Goal: Communication & Community: Share content

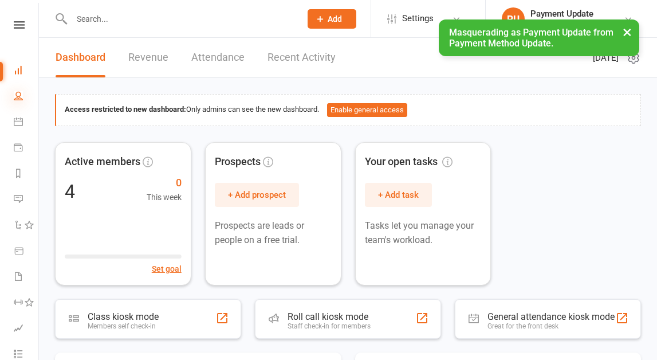
click at [20, 92] on icon at bounding box center [18, 95] width 9 height 9
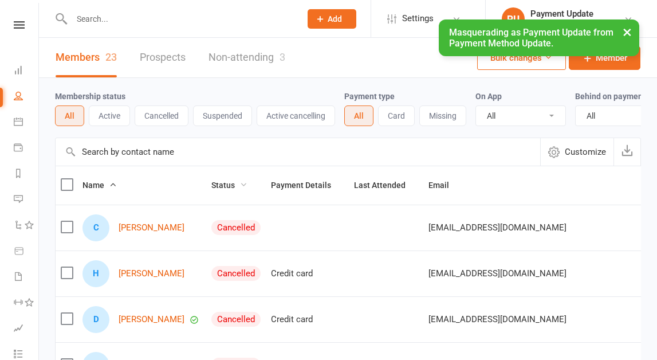
click at [211, 184] on span "Status" at bounding box center [229, 184] width 36 height 9
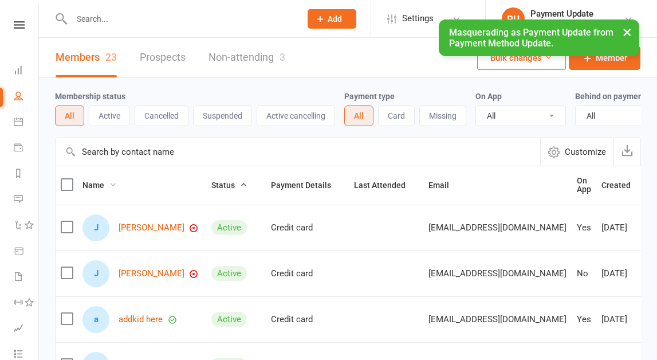
click at [88, 186] on span "Name" at bounding box center [99, 184] width 34 height 9
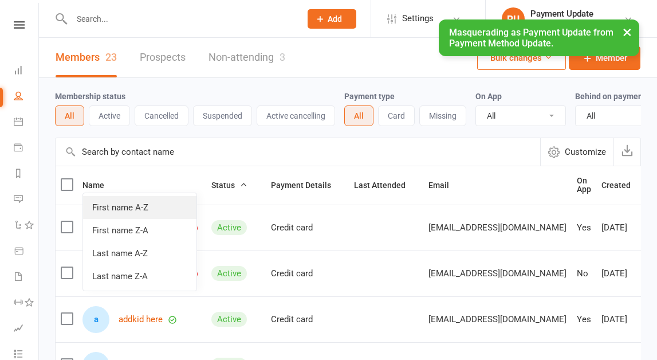
click at [114, 211] on link "First name A-Z" at bounding box center [139, 207] width 113 height 23
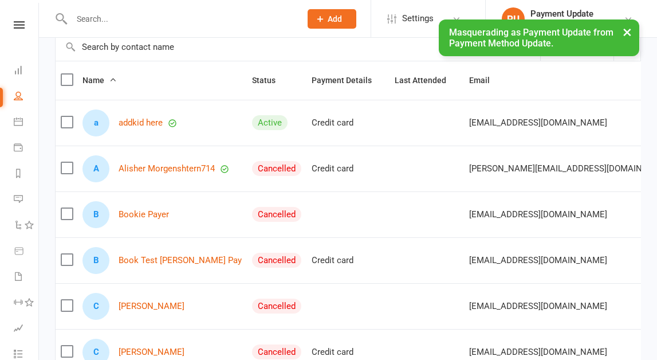
scroll to position [109, 0]
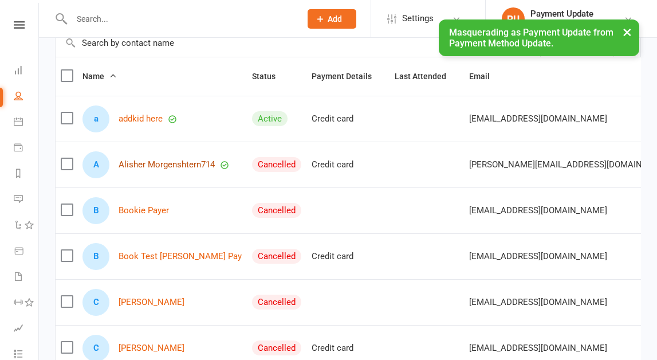
click at [189, 164] on link "Alisher Morgenshtern714" at bounding box center [167, 165] width 96 height 10
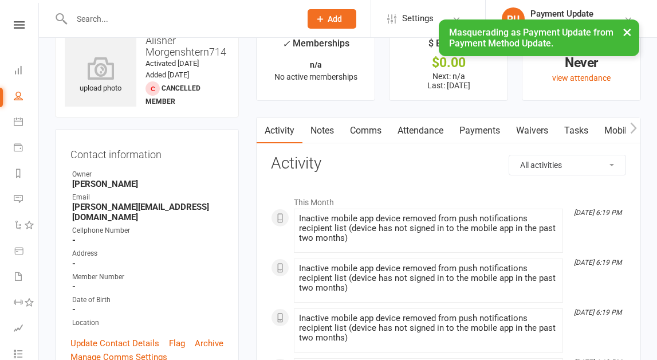
scroll to position [21, 0]
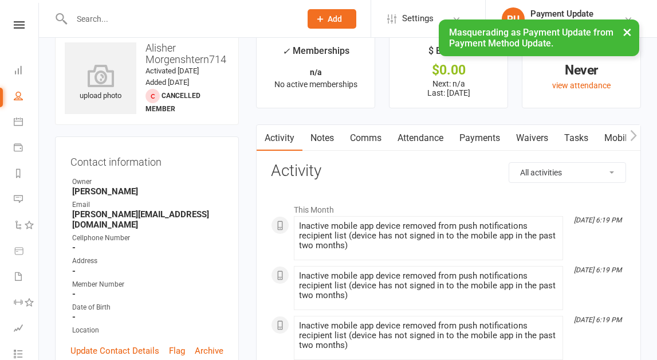
click at [369, 141] on link "Comms" at bounding box center [366, 138] width 48 height 26
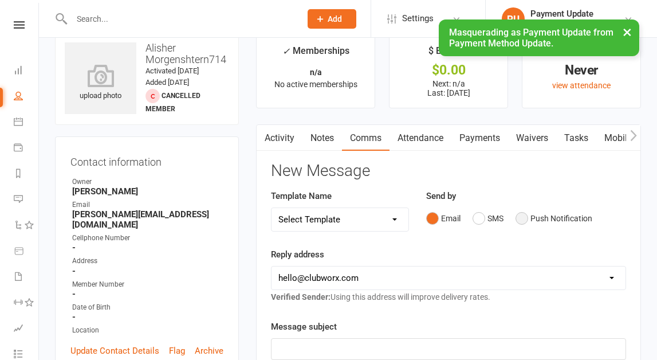
click at [519, 220] on button "Push Notification" at bounding box center [553, 218] width 77 height 22
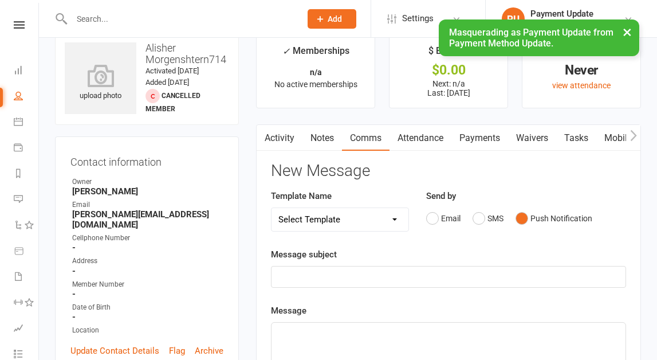
click at [364, 218] on select "Select Template [SMS] [Default template - review before using] Appointment remi…" at bounding box center [339, 219] width 137 height 23
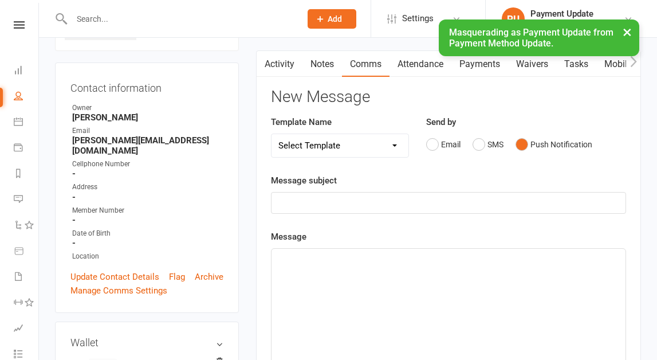
scroll to position [100, 0]
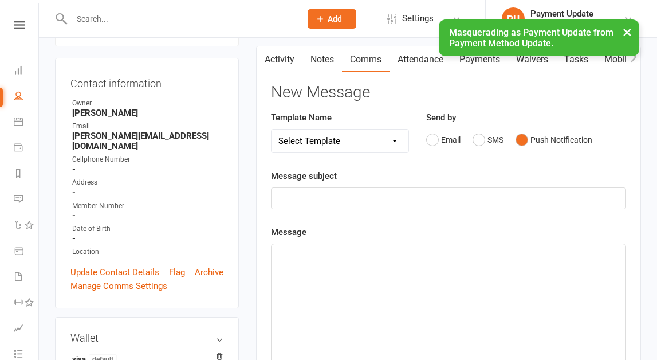
click at [385, 201] on p "﻿" at bounding box center [448, 198] width 340 height 14
click at [385, 201] on p "Test message" at bounding box center [448, 198] width 340 height 14
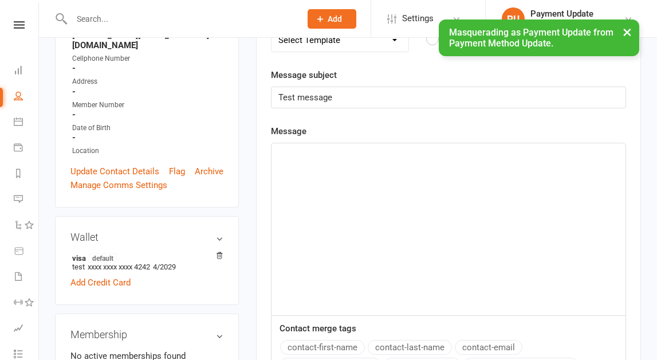
scroll to position [206, 0]
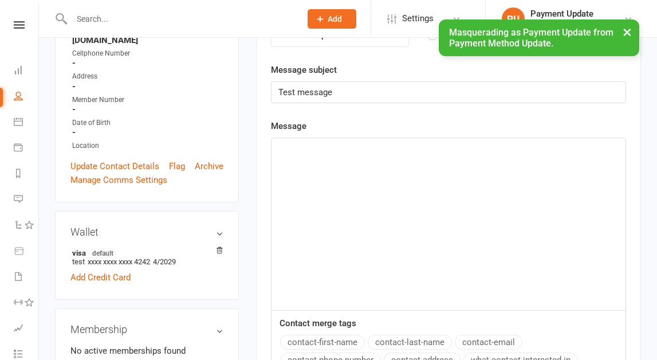
click at [456, 188] on div "﻿" at bounding box center [448, 224] width 354 height 172
drag, startPoint x: 540, startPoint y: 174, endPoint x: 519, endPoint y: 171, distance: 21.3
click at [520, 171] on div "TEst message NO image" at bounding box center [448, 224] width 354 height 172
click at [519, 171] on div "TEst message NO image" at bounding box center [448, 224] width 354 height 172
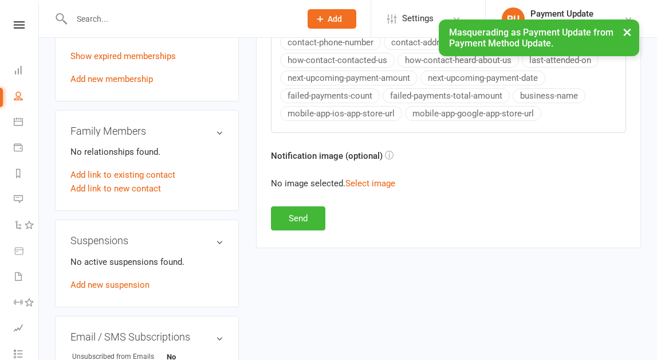
scroll to position [523, 0]
click at [293, 215] on button "Send" at bounding box center [298, 218] width 54 height 24
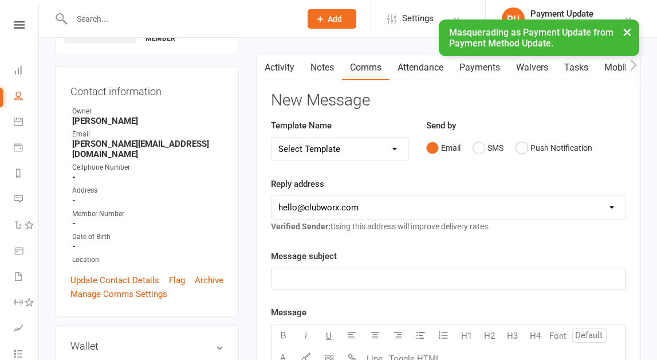
scroll to position [98, 0]
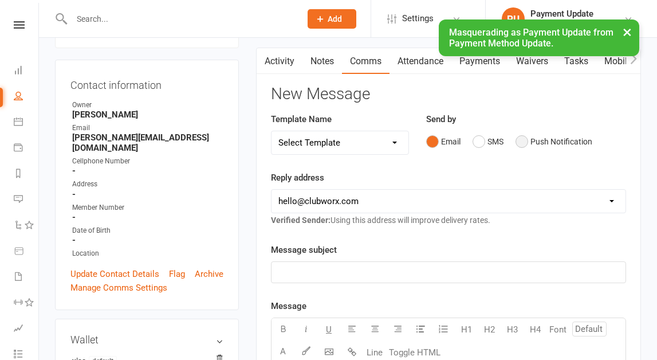
click at [527, 139] on button "Push Notification" at bounding box center [553, 142] width 77 height 22
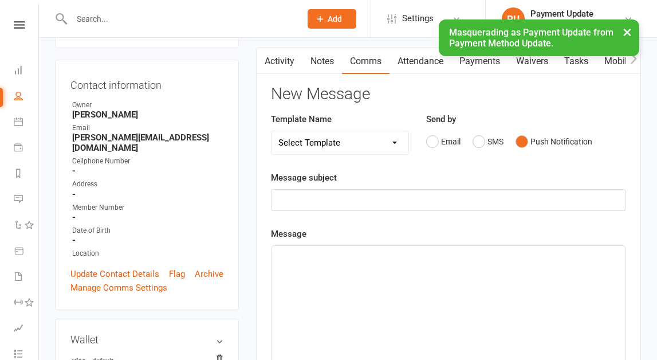
click at [361, 207] on div "﻿" at bounding box center [448, 200] width 354 height 21
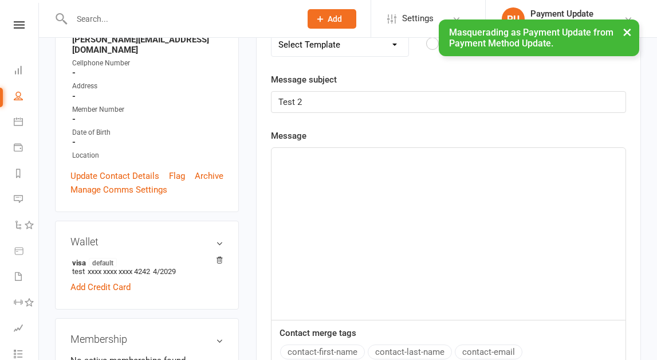
scroll to position [198, 0]
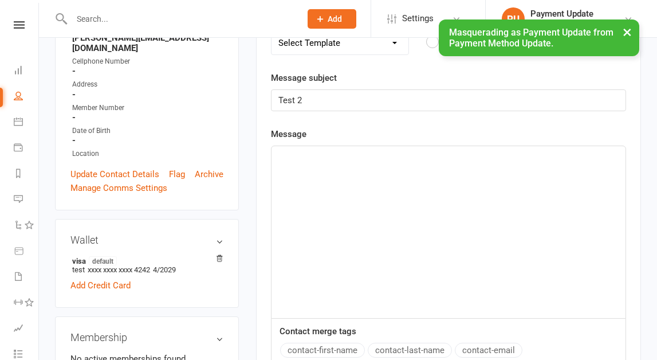
click at [337, 279] on div "﻿" at bounding box center [448, 232] width 354 height 172
drag, startPoint x: 337, startPoint y: 279, endPoint x: 334, endPoint y: 359, distance: 80.2
click at [334, 359] on div "Message ahaha Contact merge tags contact-first-name contact-last-name contact-e…" at bounding box center [448, 292] width 355 height 331
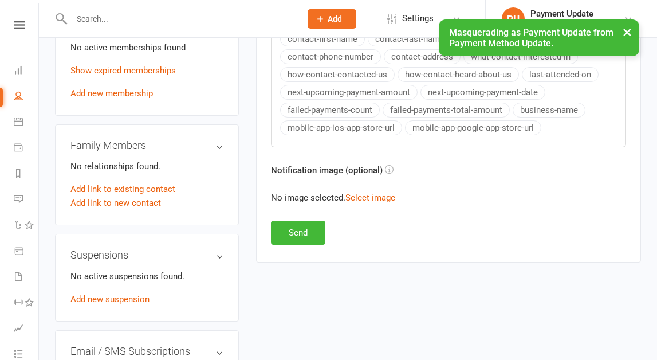
scroll to position [520, 0]
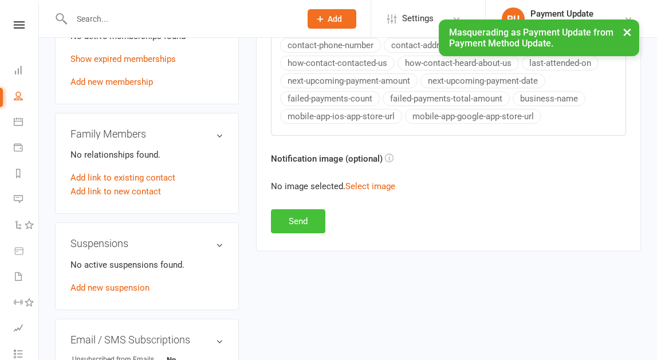
click at [305, 223] on button "Send" at bounding box center [298, 221] width 54 height 24
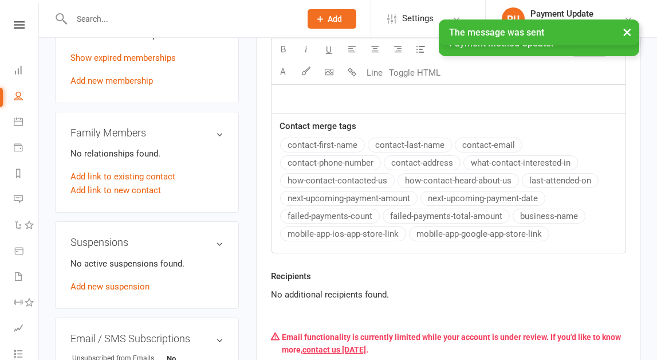
scroll to position [938, 0]
